Goal: Task Accomplishment & Management: Complete application form

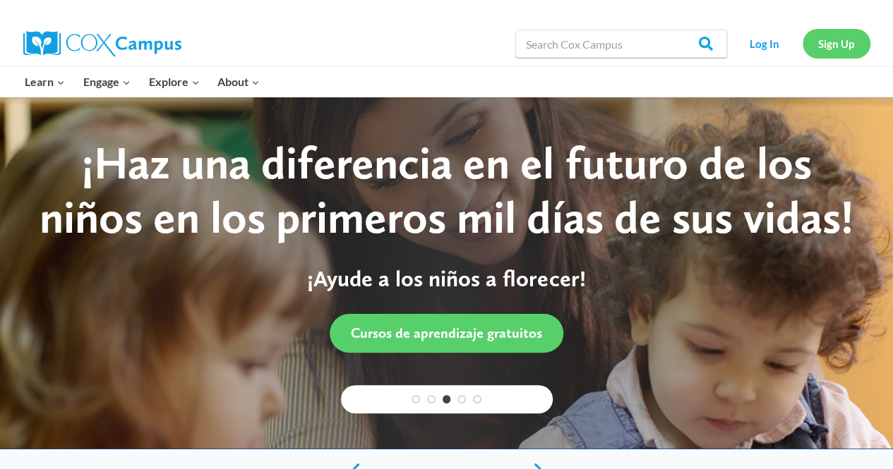
click at [841, 49] on link "Sign Up" at bounding box center [836, 43] width 68 height 29
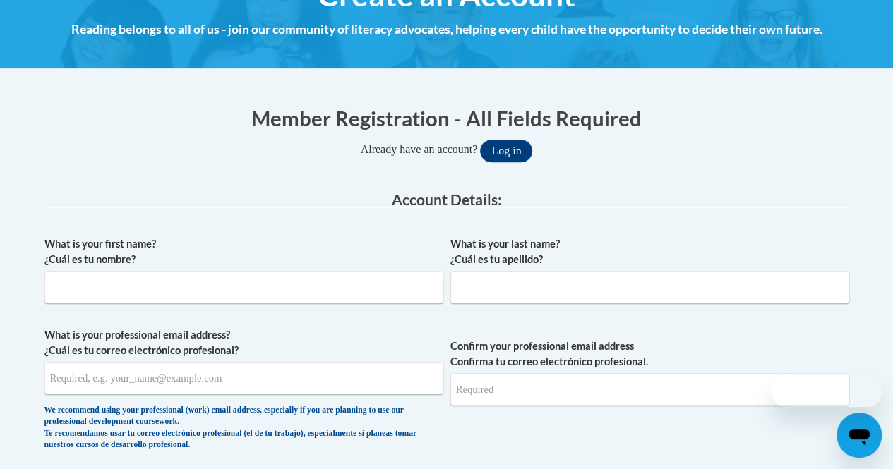
scroll to position [198, 0]
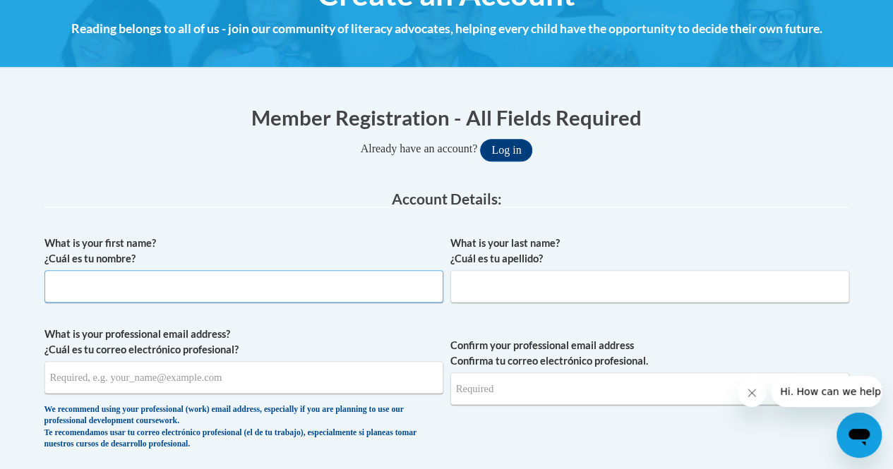
click at [277, 291] on input "What is your first name? ¿Cuál es tu nombre?" at bounding box center [243, 286] width 399 height 32
type input "Josephine"
click at [484, 297] on input "What is your last name? ¿Cuál es tu apellido?" at bounding box center [649, 286] width 399 height 32
type input "Poston"
click at [292, 382] on input "What is your professional email address? ¿Cuál es tu correo electrónico profesi…" at bounding box center [243, 377] width 399 height 32
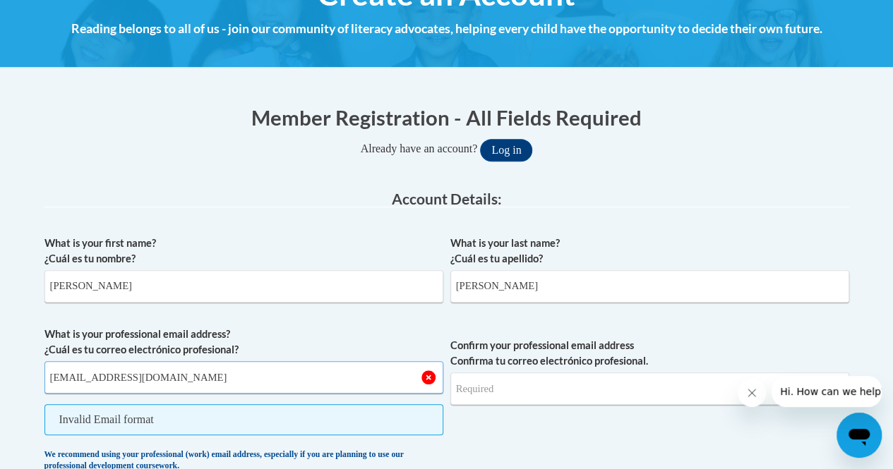
scroll to position [306, 0]
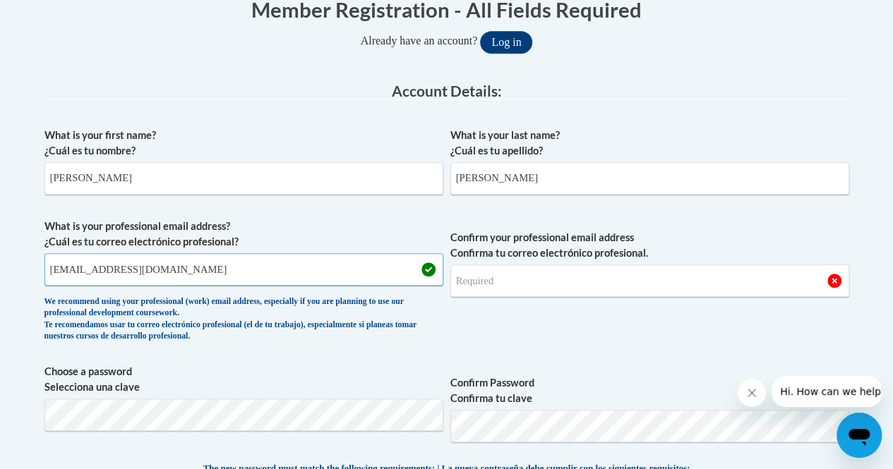
type input "jwposton@yhc.edu"
click at [518, 284] on input "Confirm your professional email address Confirma tu correo electrónico profesio…" at bounding box center [649, 281] width 399 height 32
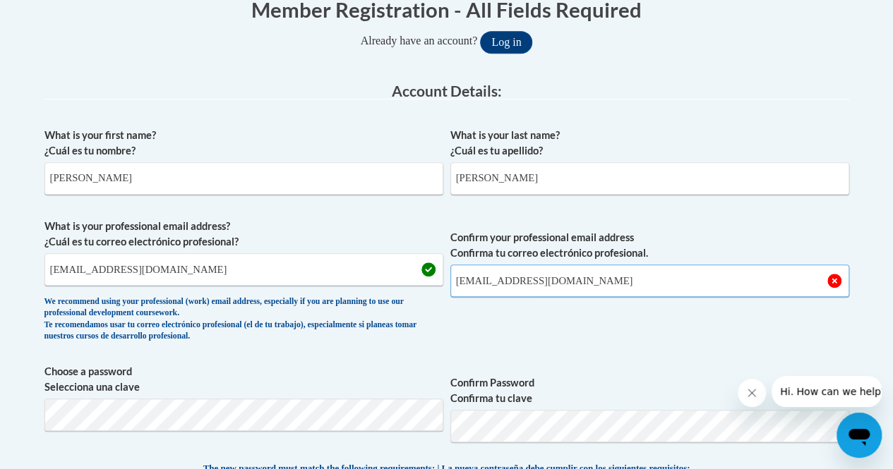
type input "jwposton@yhc.edu"
click at [634, 371] on span "Confirm Password Confirma tu clave" at bounding box center [649, 409] width 399 height 90
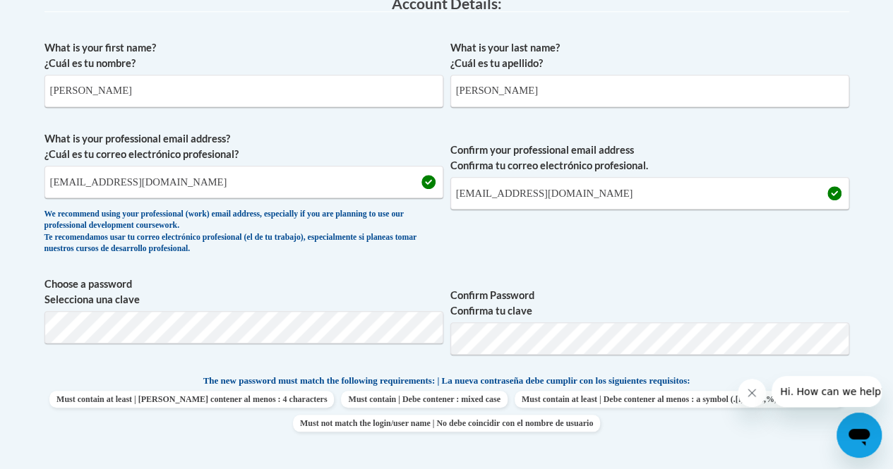
scroll to position [411, 0]
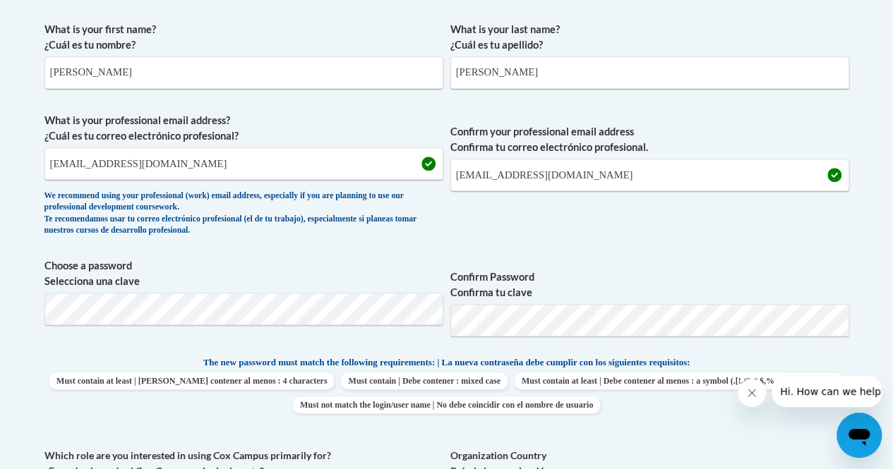
click at [740, 253] on div "What is your first name? ¿Cuál es tu nombre? Josephine What is your last name? …" at bounding box center [446, 343] width 804 height 656
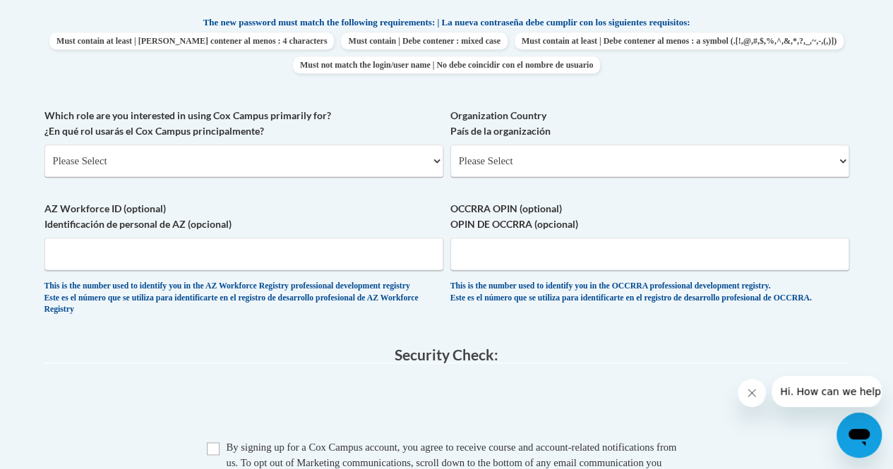
scroll to position [752, 0]
click at [412, 159] on select "Please Select College/University | Colegio/Universidad Community/Nonprofit Part…" at bounding box center [243, 160] width 399 height 32
select select "5a18ea06-2b54-4451-96f2-d152daf9eac5"
click at [44, 144] on select "Please Select College/University | Colegio/Universidad Community/Nonprofit Part…" at bounding box center [243, 160] width 399 height 32
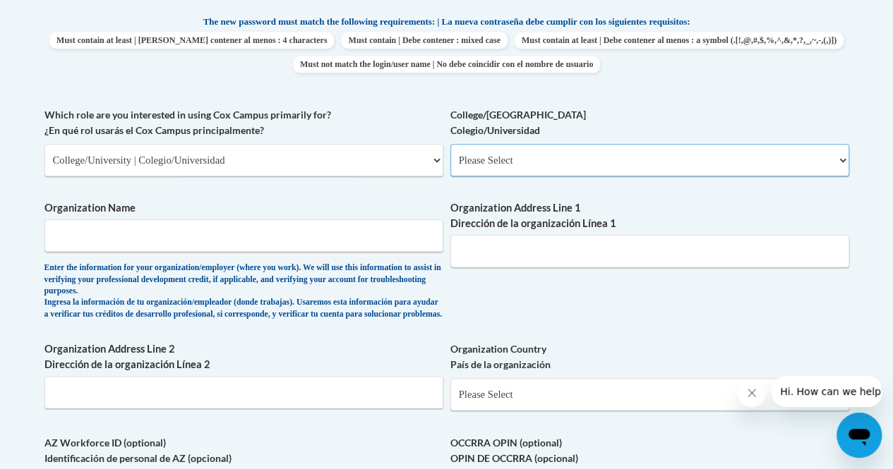
click at [529, 162] on select "Please Select College/University Staff | Empleado universitario College/Univers…" at bounding box center [649, 160] width 399 height 32
select select "99b32b07-cffc-426c-8bf6-0cd77760d84b"
click at [450, 144] on select "Please Select College/University Staff | Empleado universitario College/Univers…" at bounding box center [649, 160] width 399 height 32
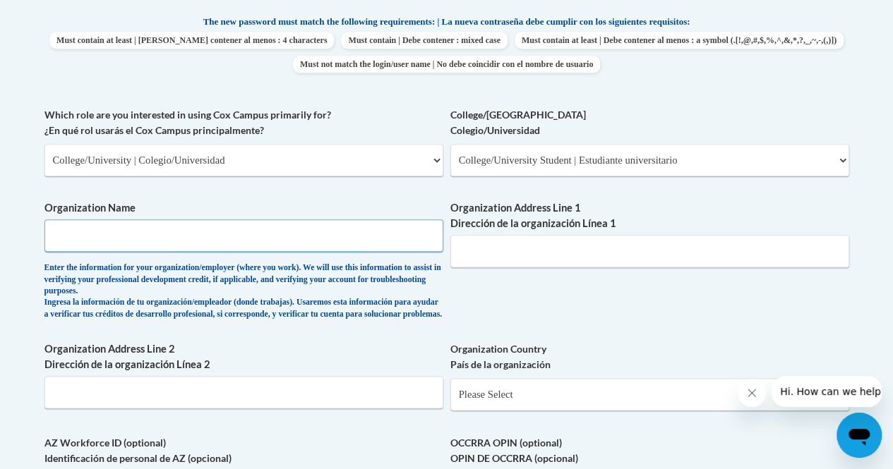
click at [386, 243] on input "Organization Name" at bounding box center [243, 235] width 399 height 32
type input "Young Harris College"
click at [566, 255] on input "Organization Address Line 1 Dirección de la organización Línea 1" at bounding box center [649, 251] width 399 height 32
type input "1"
click at [550, 258] on input "Organization Address Line 1 Dirección de la organización Línea 1" at bounding box center [649, 251] width 399 height 32
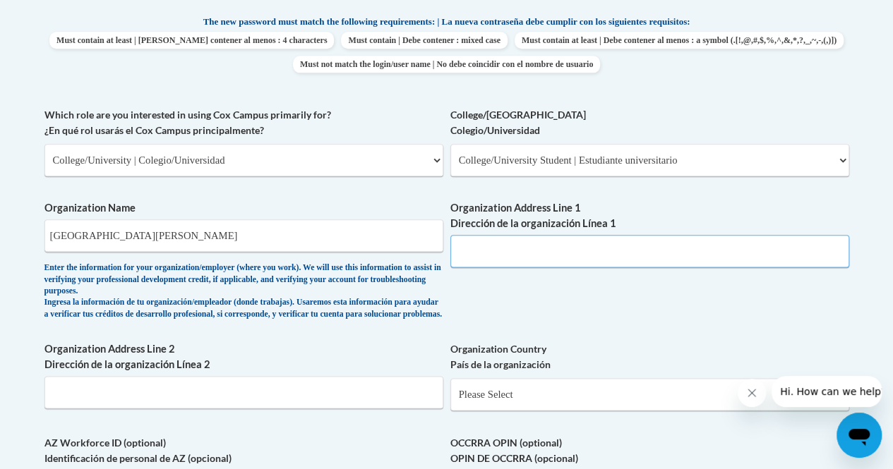
paste input "1 College St, Young Harris, GA 30582"
type input "1 College St, Young Harris, GA 30582"
click at [618, 339] on div "What is your first name? ¿Cuál es tu nombre? Josephine What is your last name? …" at bounding box center [446, 119] width 804 height 890
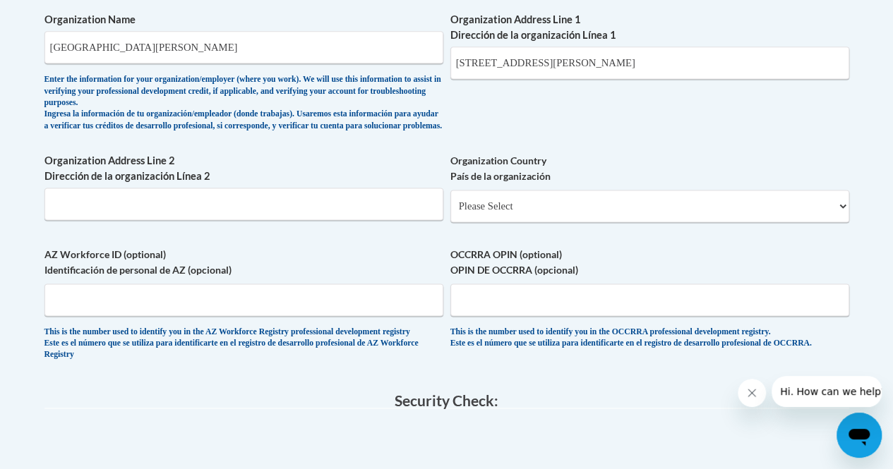
scroll to position [944, 0]
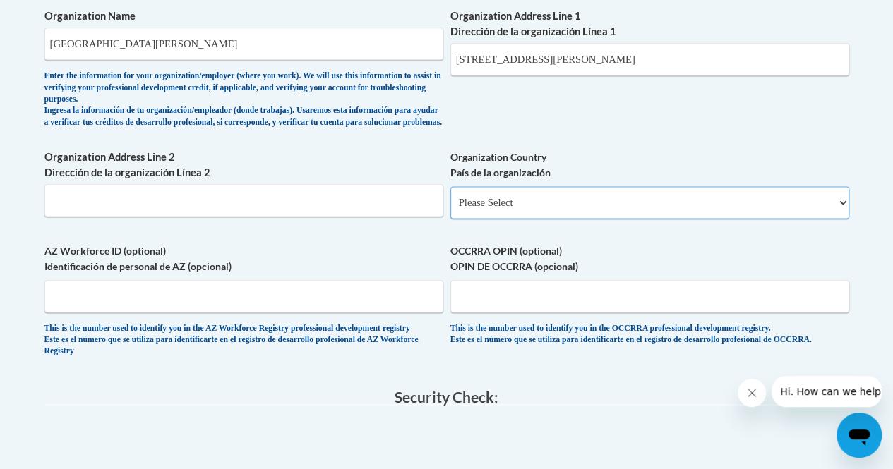
click at [543, 205] on select "Please Select United States | Estados Unidos Outside of the United States | Fue…" at bounding box center [649, 202] width 399 height 32
select select "ad49bcad-a171-4b2e-b99c-48b446064914"
click at [450, 198] on select "Please Select United States | Estados Unidos Outside of the United States | Fue…" at bounding box center [649, 202] width 399 height 32
select select
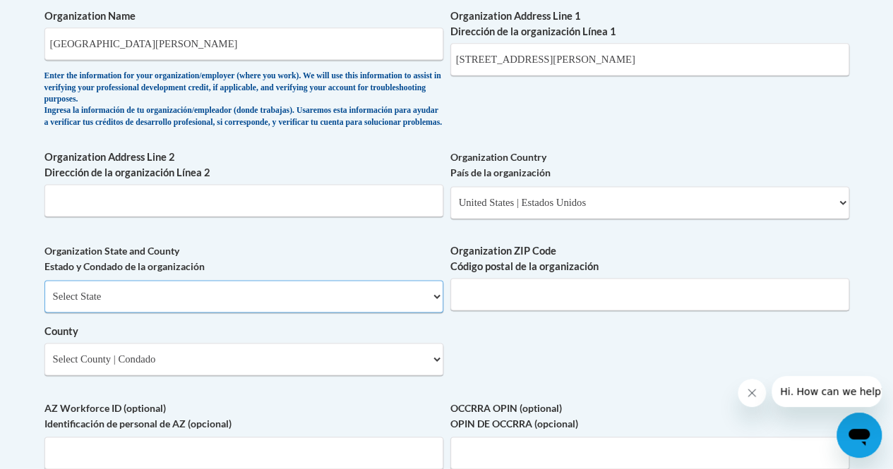
click at [332, 309] on select "Select State Alabama Alaska Arizona Arkansas California Colorado Connecticut De…" at bounding box center [243, 296] width 399 height 32
select select "Georgia"
click at [44, 291] on select "Select State Alabama Alaska Arizona Arkansas California Colorado Connecticut De…" at bounding box center [243, 296] width 399 height 32
click at [505, 308] on input "Organization ZIP Code Código postal de la organización" at bounding box center [649, 294] width 399 height 32
type input "30582"
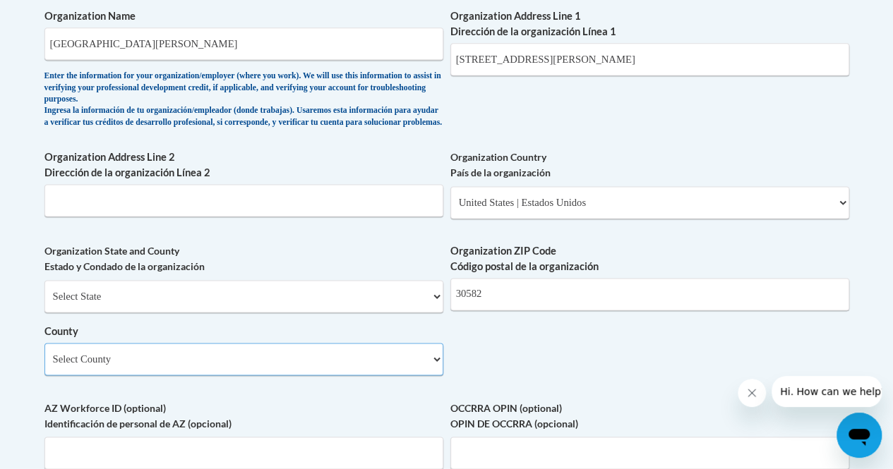
click at [397, 366] on select "Select County Appling Atkinson Bacon Baker Baldwin Banks Barrow Bartow Ben Hill…" at bounding box center [243, 359] width 399 height 32
click at [370, 366] on select "Select County Appling Atkinson Bacon Baker Baldwin Banks Barrow Bartow Ben Hill…" at bounding box center [243, 359] width 399 height 32
click at [44, 354] on select "Select County Appling Atkinson Bacon Baker Baldwin Banks Barrow Bartow Ben Hill…" at bounding box center [243, 359] width 399 height 32
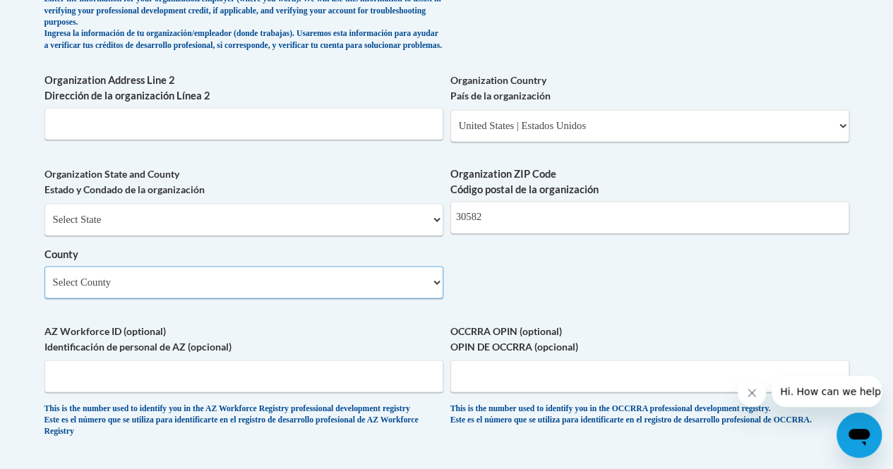
scroll to position [1053, 0]
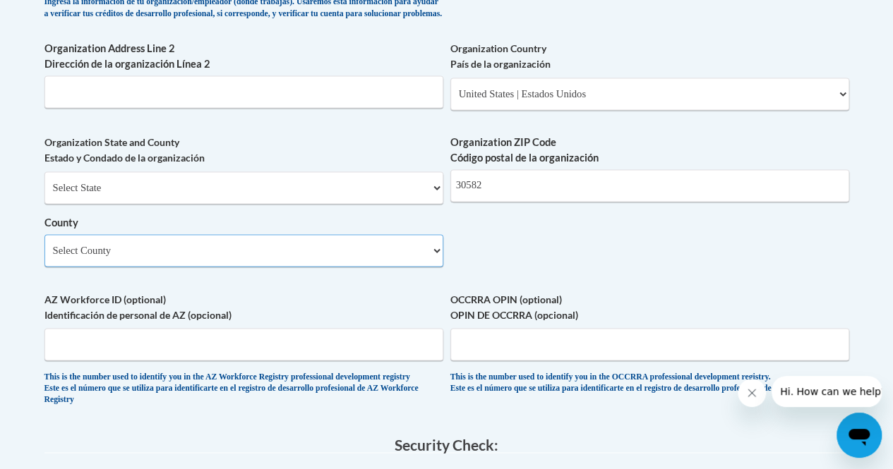
click at [299, 265] on select "Select County Appling Atkinson Bacon Baker Baldwin Banks Barrow Bartow Ben Hill…" at bounding box center [243, 250] width 399 height 32
click at [44, 245] on select "Select County Appling Atkinson Bacon Baker Baldwin Banks Barrow Bartow Ben Hill…" at bounding box center [243, 250] width 399 height 32
click at [141, 262] on select "Select County Appling Atkinson Bacon Baker Baldwin Banks Barrow Bartow Ben Hill…" at bounding box center [243, 250] width 399 height 32
select select "Towns"
click at [44, 245] on select "Select County Appling Atkinson Bacon Baker Baldwin Banks Barrow Bartow Ben Hill…" at bounding box center [243, 250] width 399 height 32
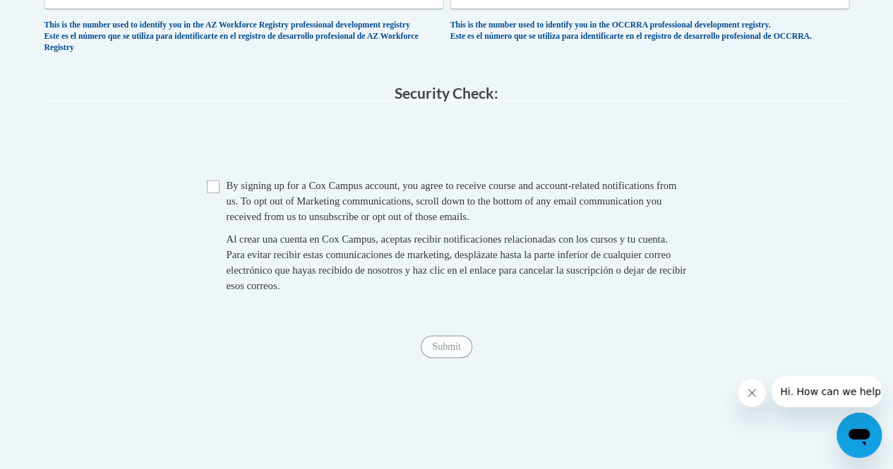
scroll to position [1403, 0]
click at [208, 194] on input "Checkbox" at bounding box center [213, 187] width 13 height 13
checkbox input "true"
click at [455, 359] on input "Submit" at bounding box center [446, 348] width 51 height 23
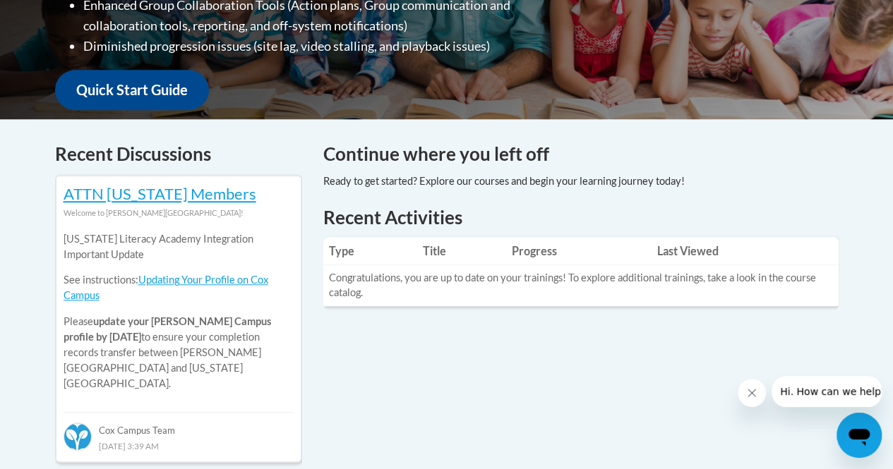
scroll to position [481, 0]
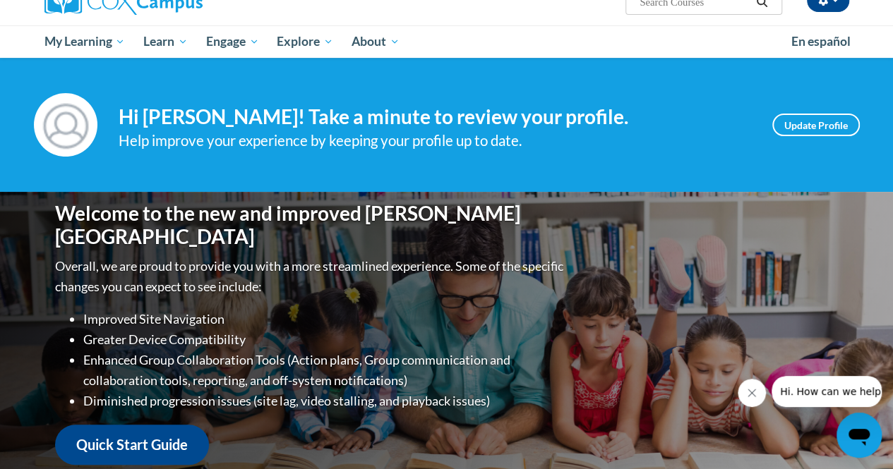
scroll to position [35, 0]
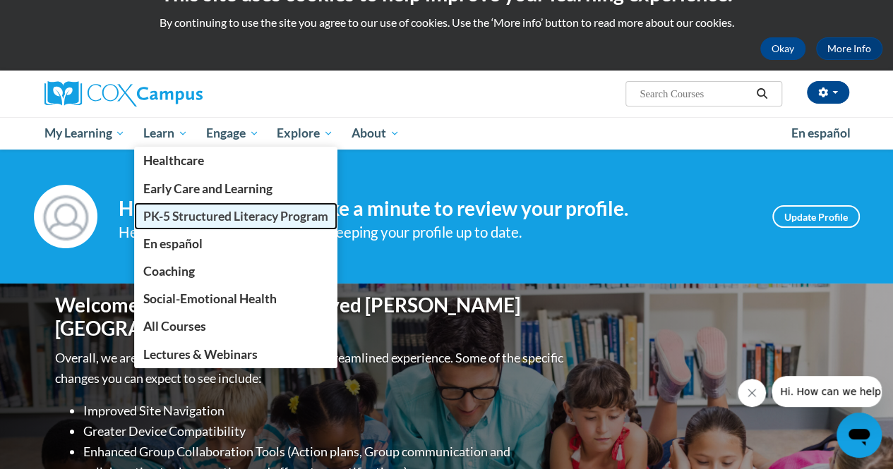
click at [192, 215] on span "PK-5 Structured Literacy Program" at bounding box center [235, 216] width 185 height 15
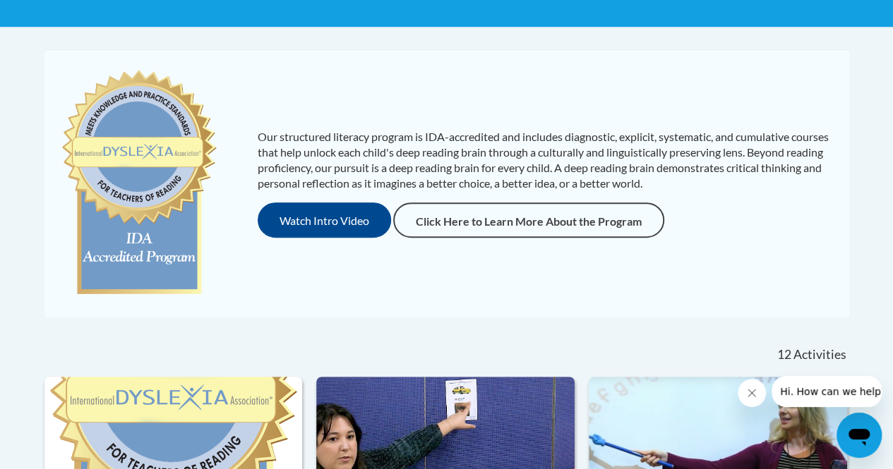
scroll to position [289, 0]
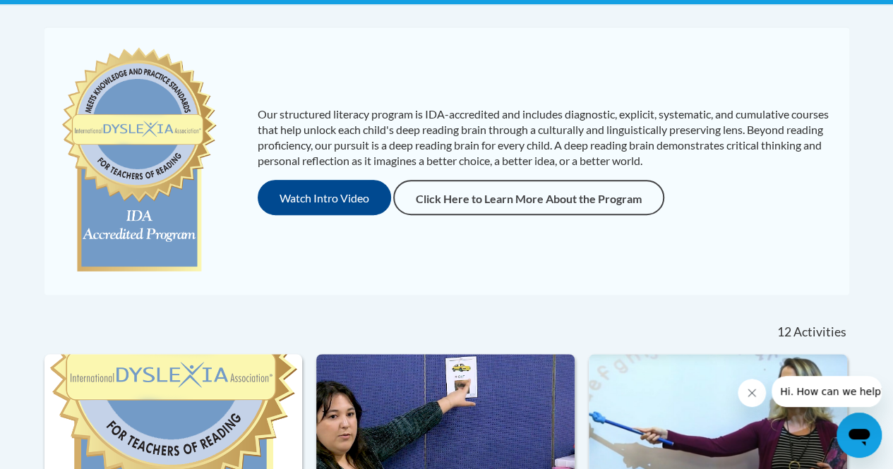
click at [749, 389] on icon "Close message from company" at bounding box center [751, 392] width 11 height 11
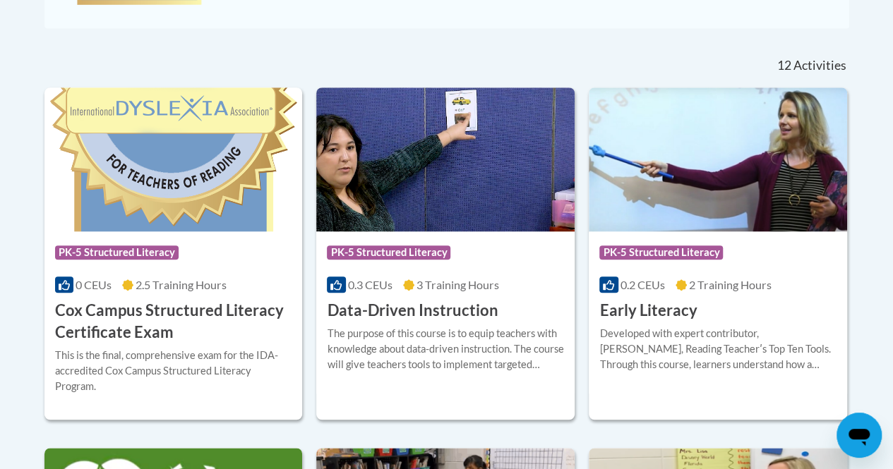
scroll to position [564, 0]
